Goal: Task Accomplishment & Management: Manage account settings

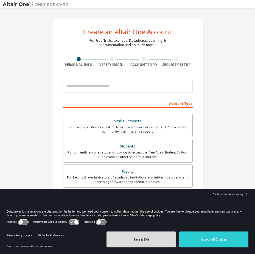
click at [138, 241] on button "Save & Exit" at bounding box center [141, 240] width 69 height 16
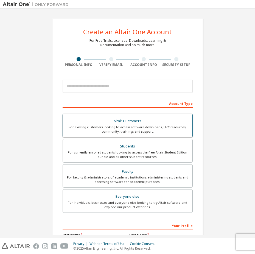
click at [129, 125] on div "For existing customers looking to access software downloads, HPC resources, com…" at bounding box center [127, 129] width 123 height 9
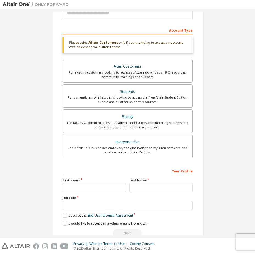
scroll to position [86, 0]
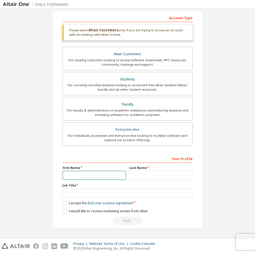
click at [118, 178] on input "text" at bounding box center [95, 175] width 64 height 9
type input "********"
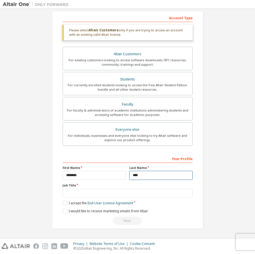
type input "****"
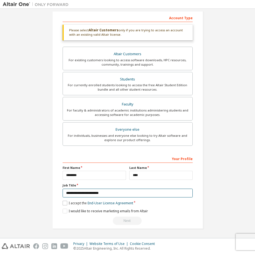
type input "**********"
click at [65, 203] on label "I accept the End-User License Agreement" at bounding box center [98, 203] width 71 height 5
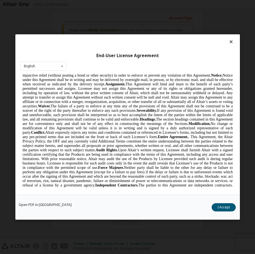
scroll to position [1929, 0]
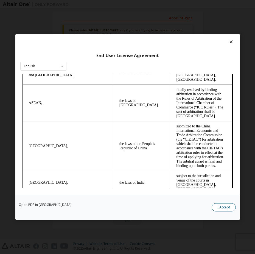
click at [228, 205] on button "I Accept" at bounding box center [224, 207] width 24 height 8
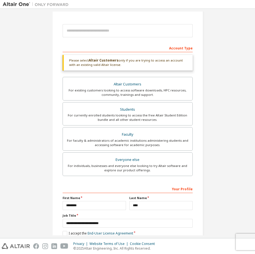
scroll to position [3, 0]
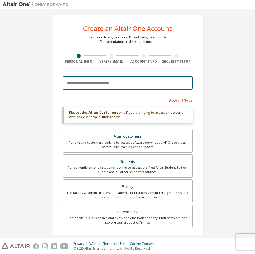
click at [117, 83] on input "email" at bounding box center [128, 82] width 130 height 13
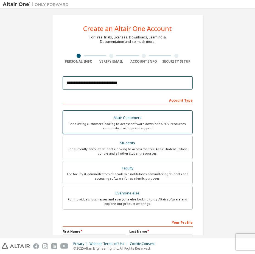
type input "**********"
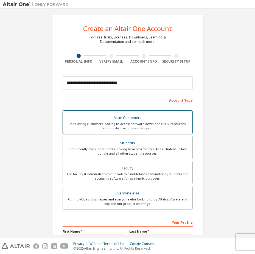
click at [128, 118] on div "Altair Customers" at bounding box center [127, 118] width 123 height 8
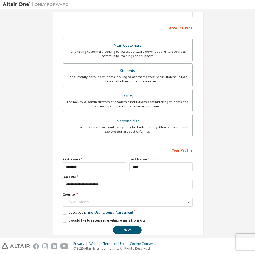
scroll to position [85, 0]
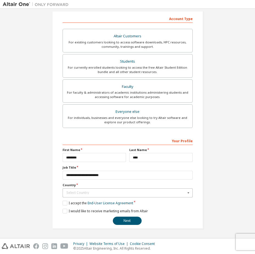
click at [188, 192] on icon at bounding box center [188, 193] width 7 height 9
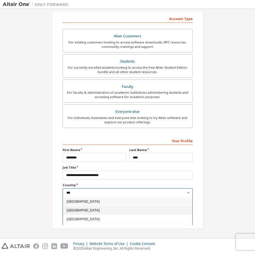
type input "***"
click at [75, 210] on span "[GEOGRAPHIC_DATA]" at bounding box center [128, 210] width 122 height 3
type input "***"
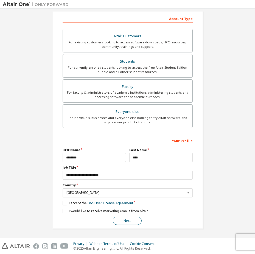
click at [129, 221] on button "Next" at bounding box center [127, 221] width 29 height 8
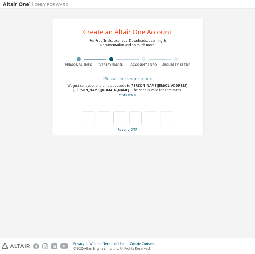
scroll to position [0, 0]
click at [90, 120] on input "text" at bounding box center [88, 118] width 12 height 13
type input "*"
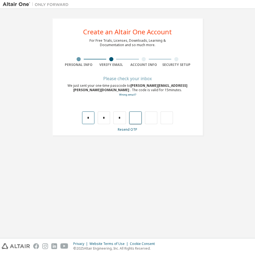
type input "*"
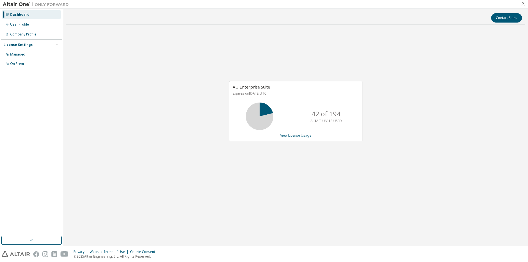
click at [289, 135] on link "View License Usage" at bounding box center [295, 135] width 31 height 5
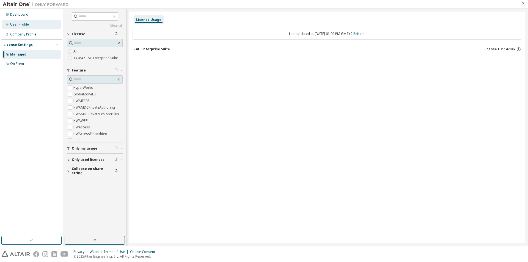
click at [18, 24] on div "User Profile" at bounding box center [19, 24] width 19 height 4
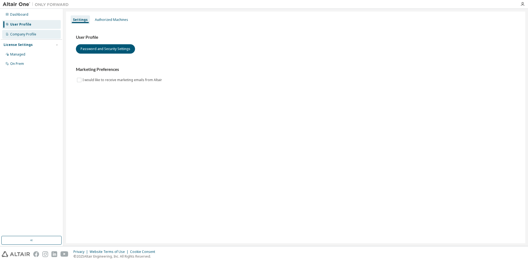
click at [23, 33] on div "Company Profile" at bounding box center [23, 34] width 26 height 4
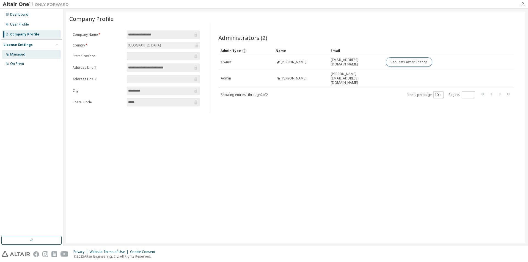
click at [17, 56] on div "Managed" at bounding box center [17, 54] width 15 height 4
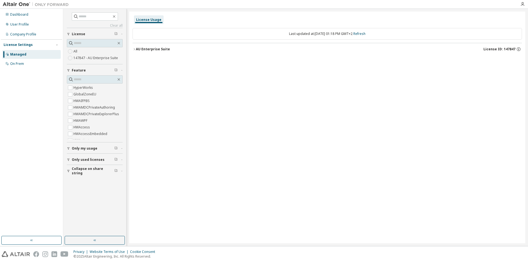
click at [134, 49] on icon "button" at bounding box center [134, 49] width 3 height 3
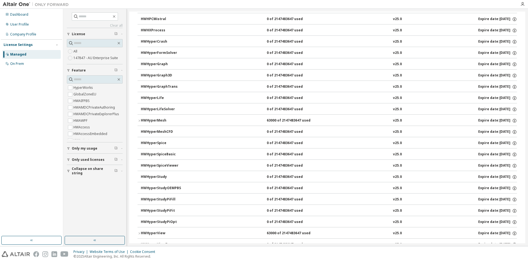
scroll to position [1265, 0]
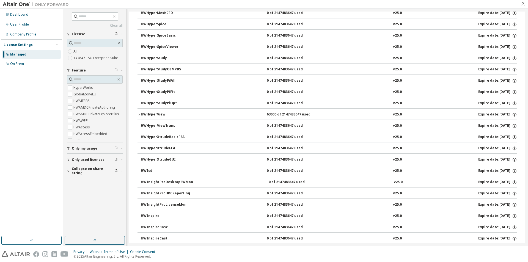
click at [139, 114] on icon "button" at bounding box center [138, 114] width 3 height 3
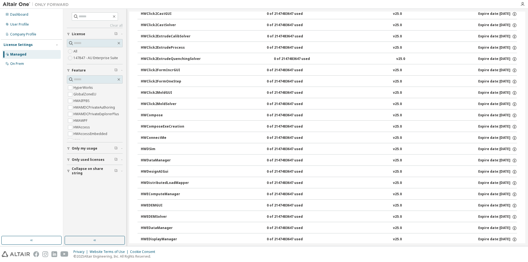
scroll to position [0, 0]
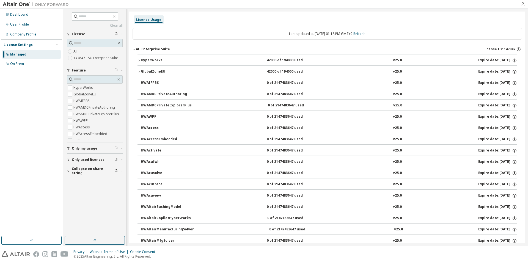
drag, startPoint x: 417, startPoint y: 160, endPoint x: 420, endPoint y: 158, distance: 3.7
click at [417, 160] on div "HWAcufwh 0 of 2147483647 used v25.0 Expire date: 2026-08-01" at bounding box center [329, 161] width 376 height 5
click at [522, 5] on icon "button" at bounding box center [522, 4] width 4 height 4
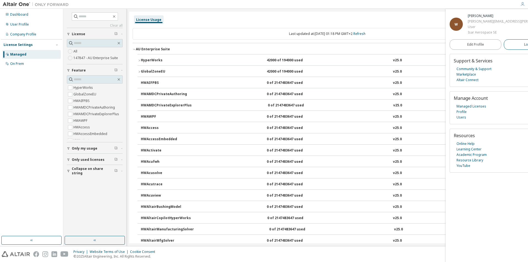
click at [511, 48] on button "Logout" at bounding box center [530, 44] width 52 height 10
